Goal: Find specific fact: Find specific fact

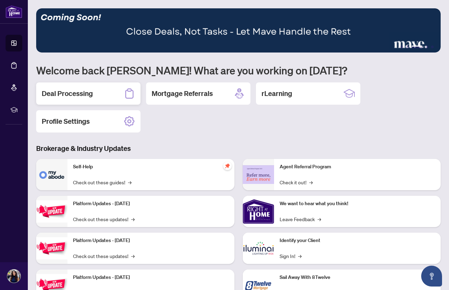
click at [97, 92] on div "Deal Processing" at bounding box center [88, 93] width 104 height 22
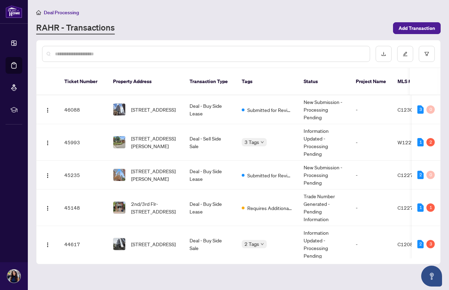
click at [136, 53] on input "text" at bounding box center [209, 54] width 309 height 8
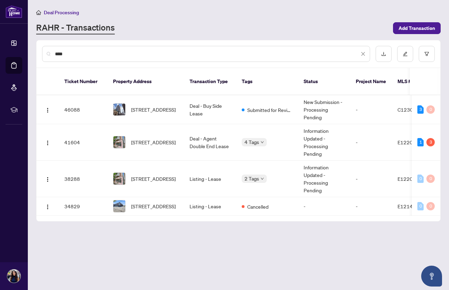
type input "*****"
drag, startPoint x: 136, startPoint y: 53, endPoint x: 175, endPoint y: 135, distance: 91.1
click at [175, 138] on span "[STREET_ADDRESS]" at bounding box center [153, 142] width 45 height 8
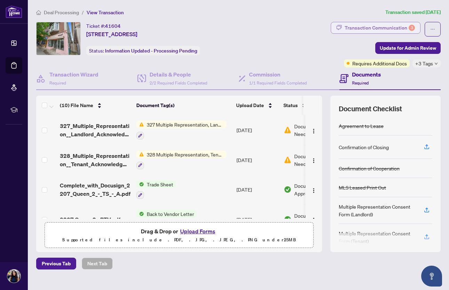
click at [388, 29] on div "Transaction Communication 3" at bounding box center [380, 27] width 70 height 11
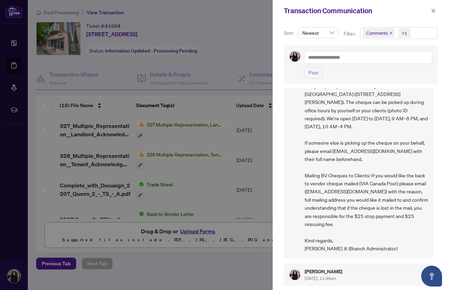
scroll to position [57, 0]
drag, startPoint x: 305, startPoint y: 150, endPoint x: 380, endPoint y: 151, distance: 75.8
click at [380, 151] on span "Hi [PERSON_NAME], The Back to Vendor cheque for [STREET_ADDRESS] is ready for p…" at bounding box center [366, 154] width 123 height 195
copy span "[EMAIL_ADDRESS][DOMAIN_NAME]"
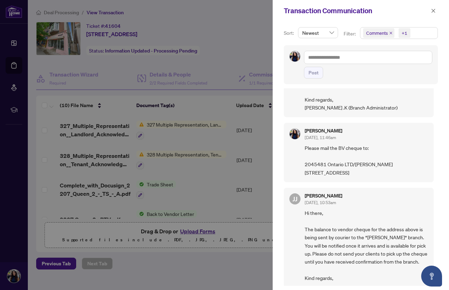
scroll to position [199, 0]
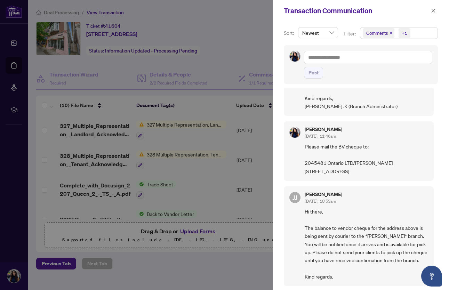
drag, startPoint x: 305, startPoint y: 144, endPoint x: 328, endPoint y: 183, distance: 45.3
click at [328, 175] on span "Please mail the BV cheque to: 2045481 Ontario LTD/[PERSON_NAME] [STREET_ADDRESS]" at bounding box center [366, 159] width 123 height 33
copy span "Please mail the BV cheque to: 2045481 Ontario LTD/[PERSON_NAME] [STREET_ADDRESS]"
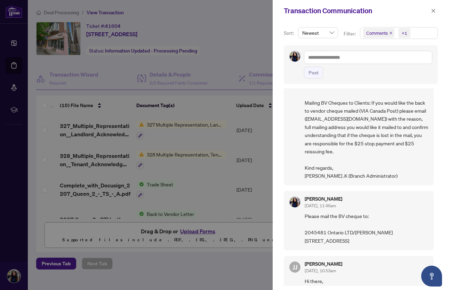
scroll to position [130, 0]
click at [436, 10] on button "button" at bounding box center [433, 11] width 9 height 8
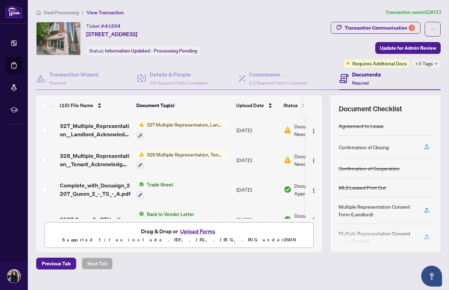
drag, startPoint x: 87, startPoint y: 33, endPoint x: 220, endPoint y: 32, distance: 133.5
click at [220, 32] on div "Ticket #: 41604 2-[STREET_ADDRESS] Status: Information Updated - Processing Pen…" at bounding box center [150, 38] width 228 height 33
copy span "[STREET_ADDRESS]"
drag, startPoint x: 87, startPoint y: 25, endPoint x: 128, endPoint y: 23, distance: 41.4
click at [128, 23] on div "Ticket #: 41604 2-[STREET_ADDRESS]" at bounding box center [111, 30] width 51 height 16
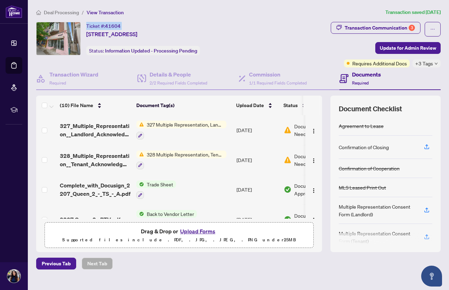
copy div "Ticket #: 41604"
click at [384, 26] on div "Transaction Communication 3" at bounding box center [380, 27] width 70 height 11
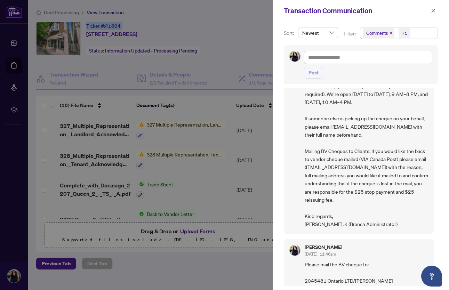
scroll to position [0, 0]
click at [434, 10] on icon "close" at bounding box center [433, 10] width 5 height 5
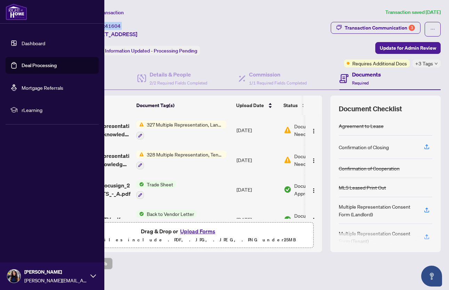
click at [35, 43] on link "Dashboard" at bounding box center [34, 43] width 24 height 6
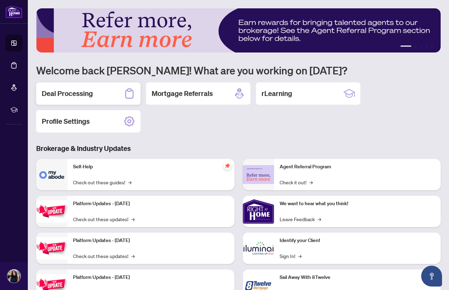
click at [79, 97] on h2 "Deal Processing" at bounding box center [67, 94] width 51 height 10
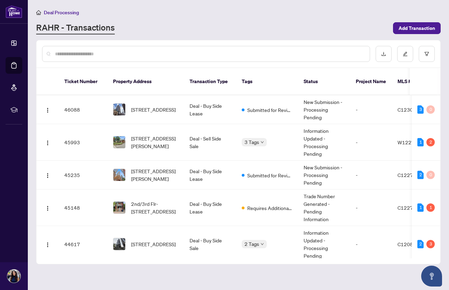
click at [106, 52] on input "text" at bounding box center [209, 54] width 309 height 8
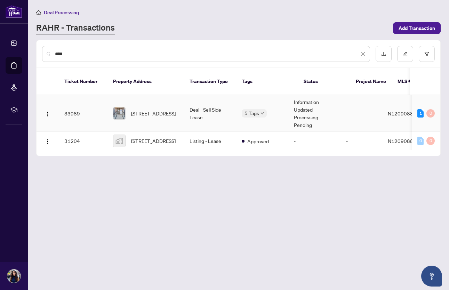
type input "****"
click at [169, 110] on span "[STREET_ADDRESS]" at bounding box center [153, 114] width 45 height 8
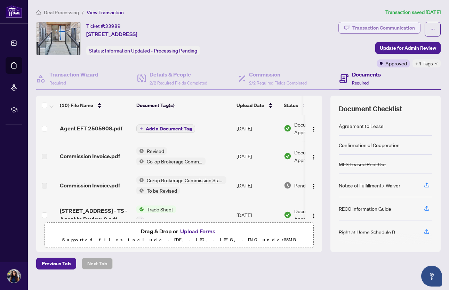
click at [377, 27] on div "Transaction Communication" at bounding box center [383, 27] width 63 height 11
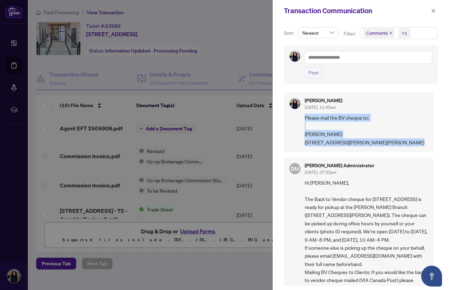
drag, startPoint x: 305, startPoint y: 118, endPoint x: 337, endPoint y: 155, distance: 48.6
click at [337, 146] on span "Please mail the BV cheque to: [PERSON_NAME] [STREET_ADDRESS][PERSON_NAME][PERSO…" at bounding box center [366, 130] width 123 height 33
copy span "Please mail the BV cheque to: [PERSON_NAME] [STREET_ADDRESS][PERSON_NAME][PERSO…"
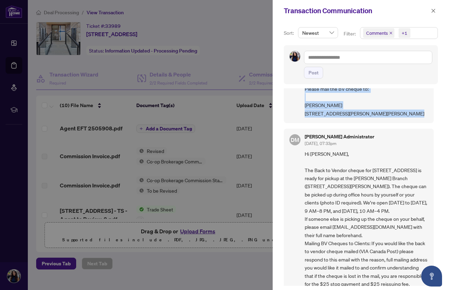
scroll to position [27, 0]
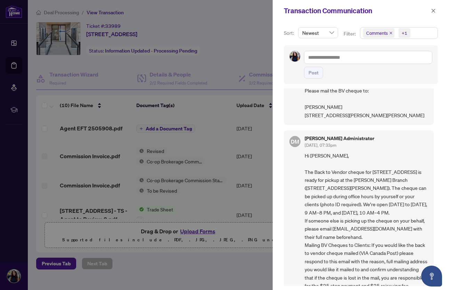
click at [236, 37] on div at bounding box center [224, 145] width 449 height 290
click at [430, 11] on button "button" at bounding box center [433, 11] width 9 height 8
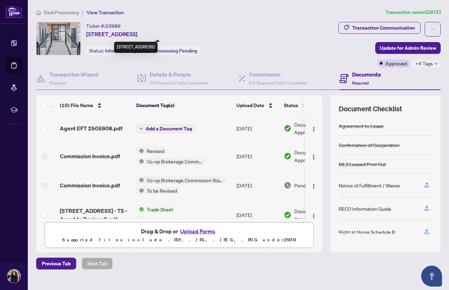
drag, startPoint x: 87, startPoint y: 34, endPoint x: 164, endPoint y: 34, distance: 77.2
click at [137, 34] on span "[STREET_ADDRESS]" at bounding box center [111, 34] width 51 height 8
copy span "[STREET_ADDRESS]"
drag, startPoint x: 87, startPoint y: 25, endPoint x: 121, endPoint y: 24, distance: 34.8
click at [121, 24] on div "Ticket #: 33989 [STREET_ADDRESS]" at bounding box center [111, 30] width 51 height 16
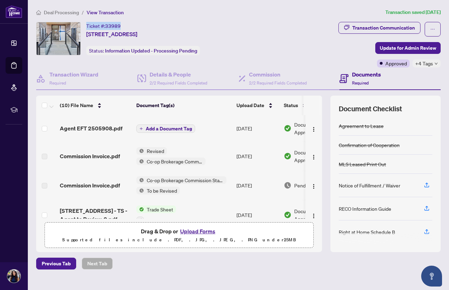
copy div "Ticket #: 33989"
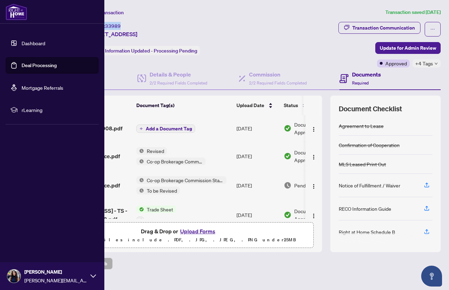
click at [31, 45] on link "Dashboard" at bounding box center [34, 43] width 24 height 6
